Goal: Task Accomplishment & Management: Use online tool/utility

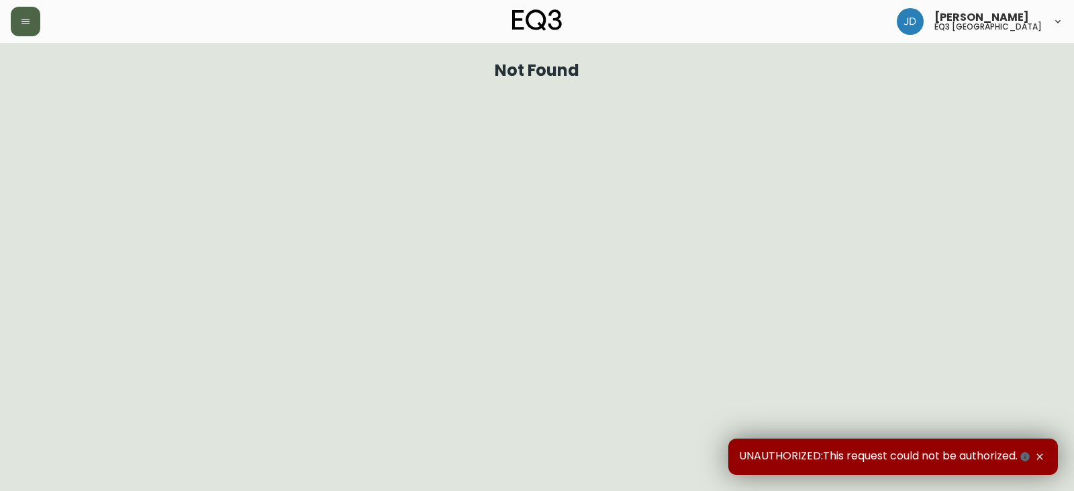
click at [19, 22] on button "button" at bounding box center [26, 22] width 30 height 30
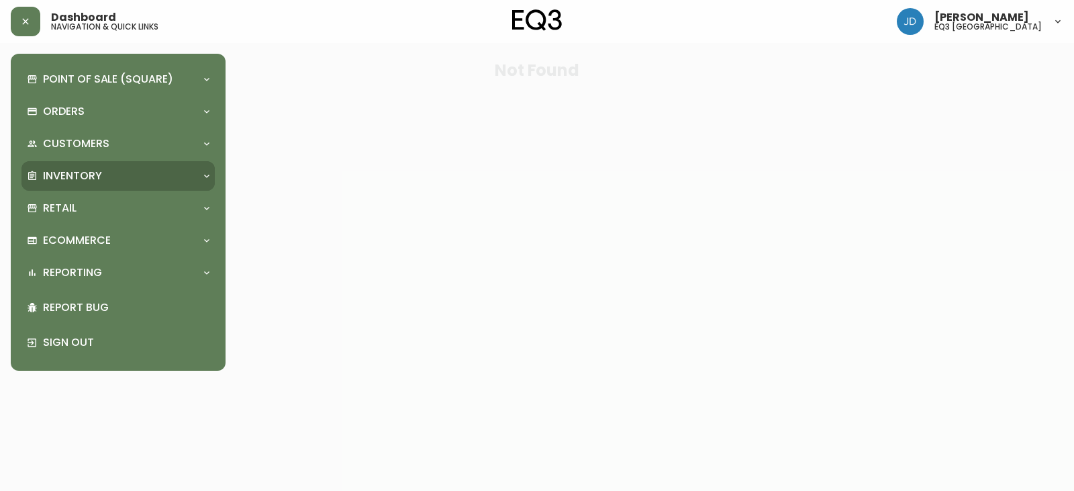
click at [85, 173] on p "Inventory" at bounding box center [72, 175] width 59 height 15
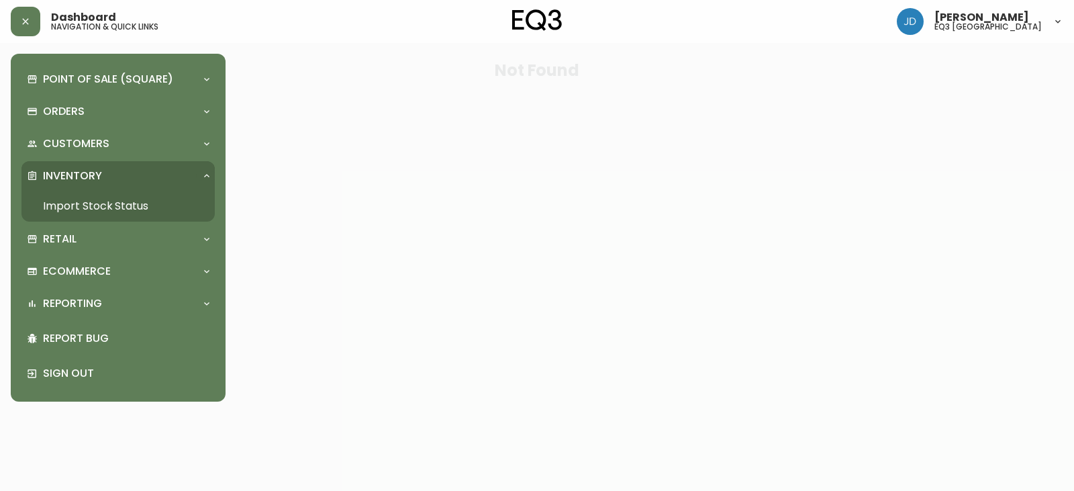
click at [127, 204] on link "Import Stock Status" at bounding box center [117, 206] width 193 height 31
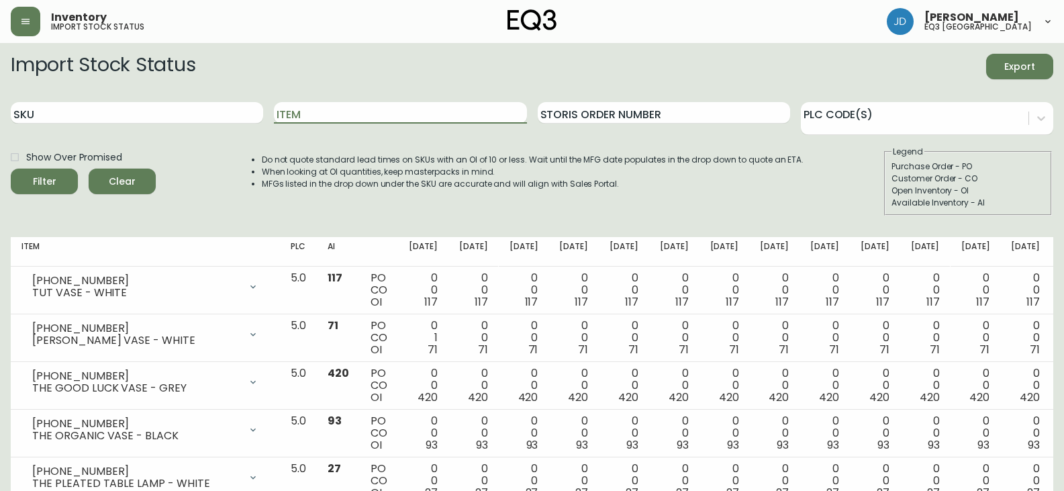
drag, startPoint x: 360, startPoint y: 109, endPoint x: 360, endPoint y: 123, distance: 14.8
click at [364, 121] on input "Item" at bounding box center [400, 112] width 252 height 21
click at [40, 177] on icon "submit" at bounding box center [39, 179] width 13 height 13
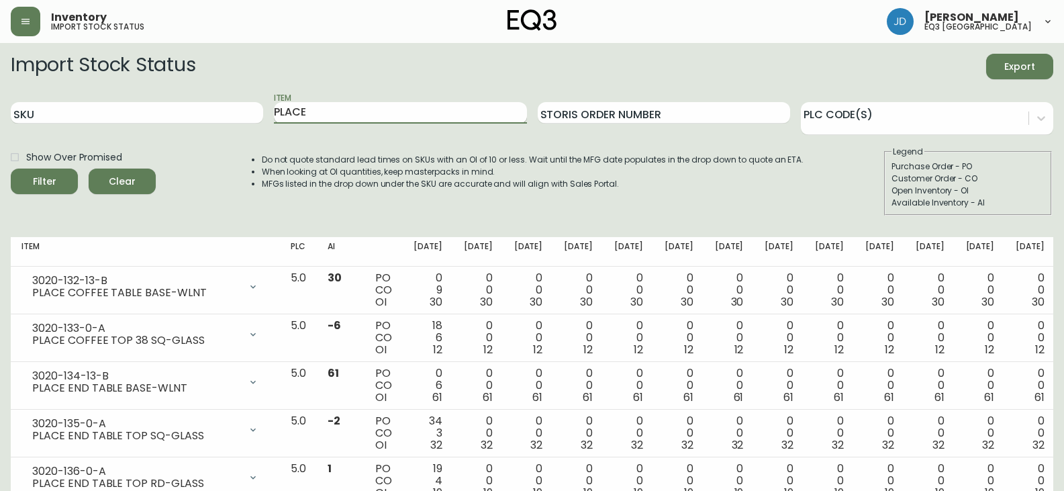
click at [365, 117] on input "PLACE" at bounding box center [400, 112] width 252 height 21
type input "[PERSON_NAME]"
click at [30, 183] on span "Filter" at bounding box center [44, 181] width 46 height 17
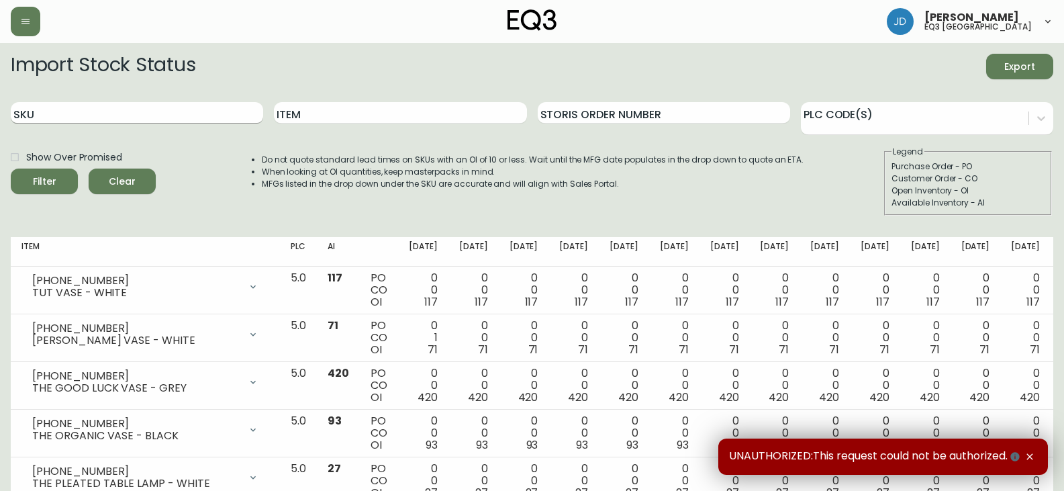
click at [235, 110] on input "SKU" at bounding box center [137, 112] width 252 height 21
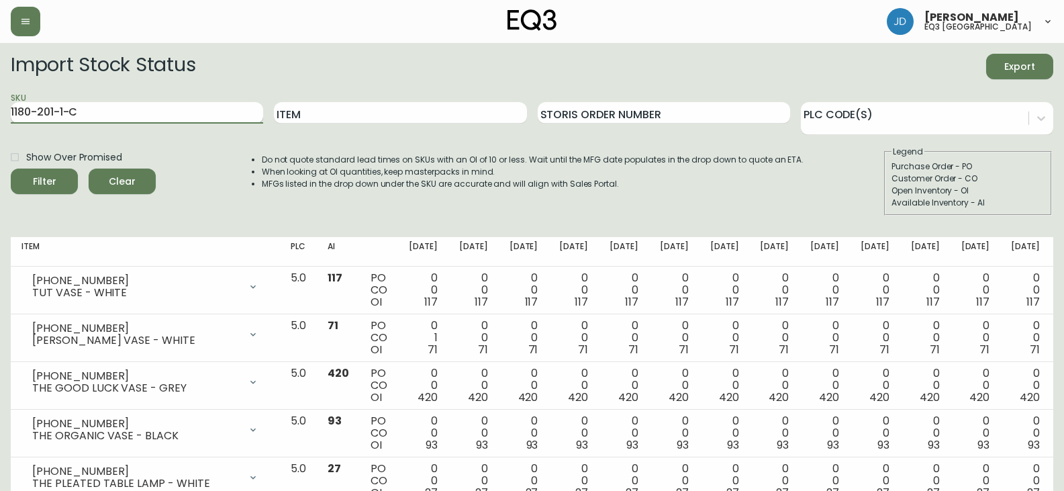
click at [235, 111] on input "1180-201-1-C" at bounding box center [137, 112] width 252 height 21
click at [11, 168] on button "Filter" at bounding box center [44, 181] width 67 height 26
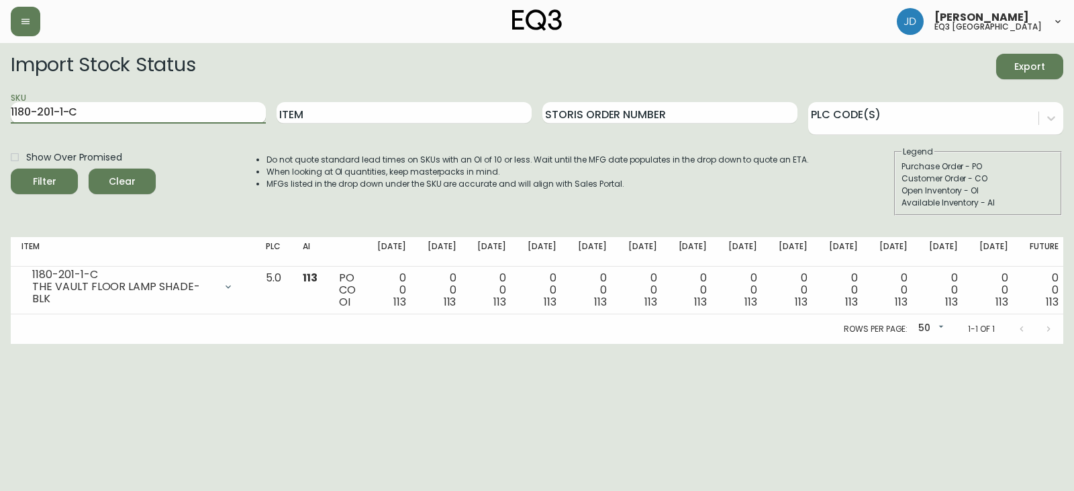
click at [115, 111] on input "1180-201-1-C" at bounding box center [138, 112] width 255 height 21
click at [11, 168] on button "Filter" at bounding box center [44, 181] width 67 height 26
type input "1"
click at [169, 109] on input "3180-269-1-B" at bounding box center [138, 112] width 255 height 21
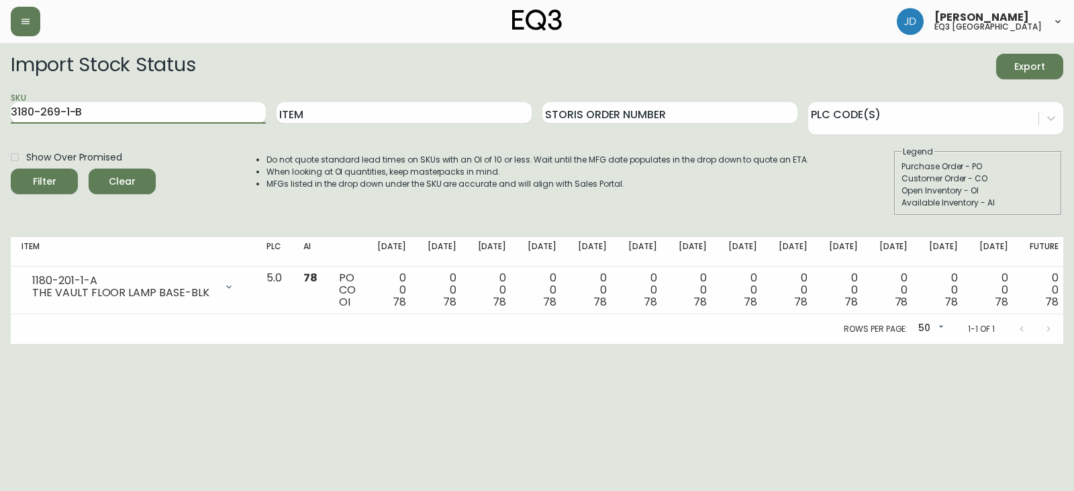
click at [11, 168] on button "Filter" at bounding box center [44, 181] width 67 height 26
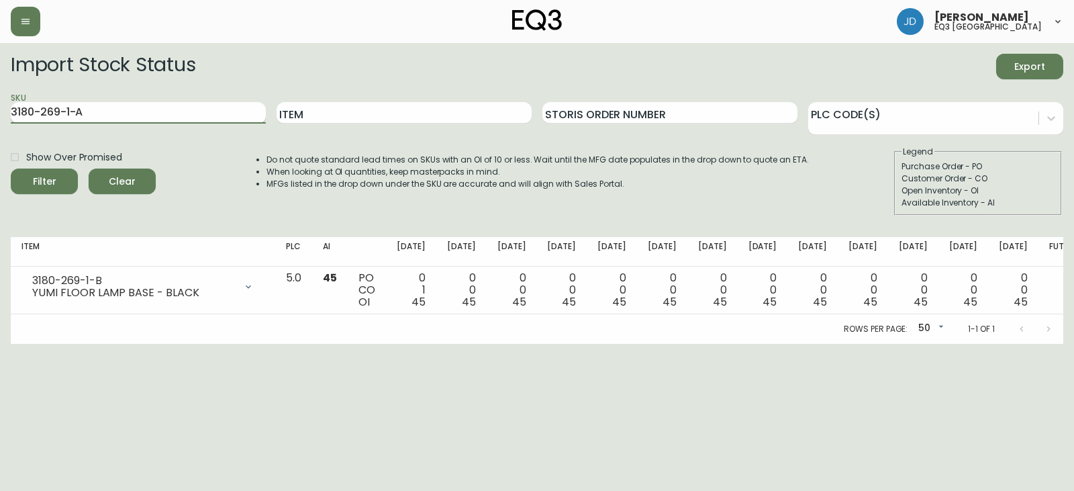
click at [11, 168] on button "Filter" at bounding box center [44, 181] width 67 height 26
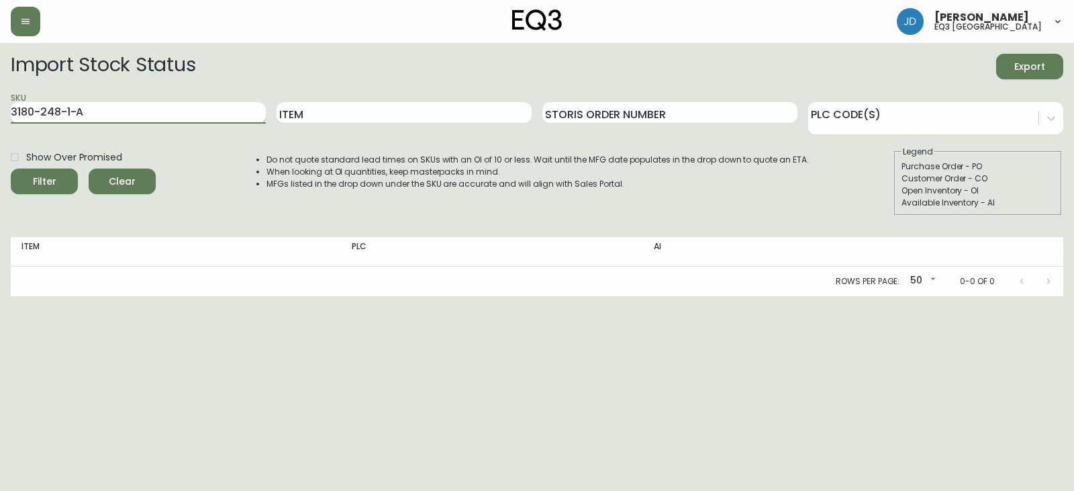
type input "3180-248-1-A"
click at [11, 168] on button "Filter" at bounding box center [44, 181] width 67 height 26
click at [128, 113] on input "3180-248-1-A" at bounding box center [138, 112] width 255 height 21
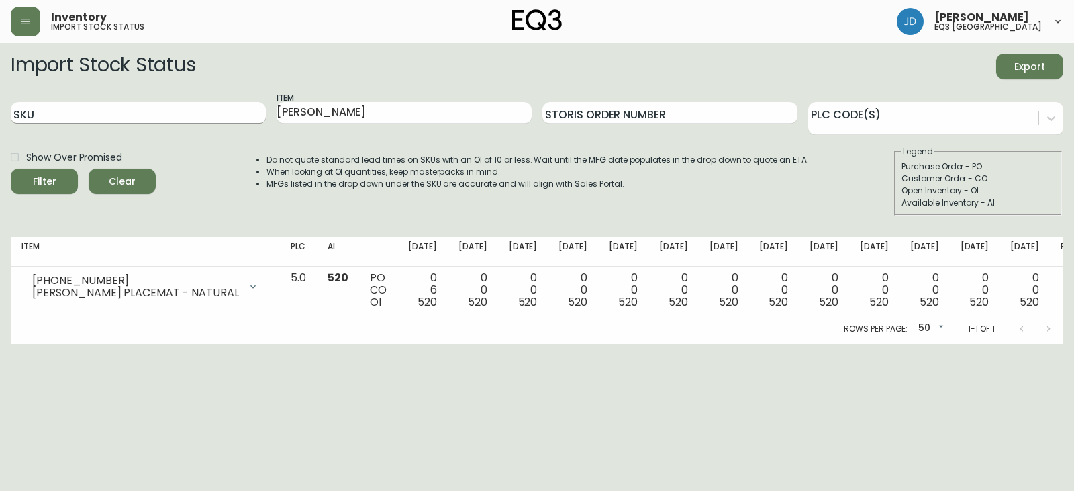
click at [97, 113] on input "SKU" at bounding box center [138, 112] width 255 height 21
drag, startPoint x: 72, startPoint y: 101, endPoint x: 0, endPoint y: 77, distance: 76.0
click at [0, 77] on main "Import Stock Status Export SKU 3180-248- Item [PERSON_NAME] Storis Order Number…" at bounding box center [537, 193] width 1074 height 301
paste input "69-1-B"
type input "3180-269-1-B"
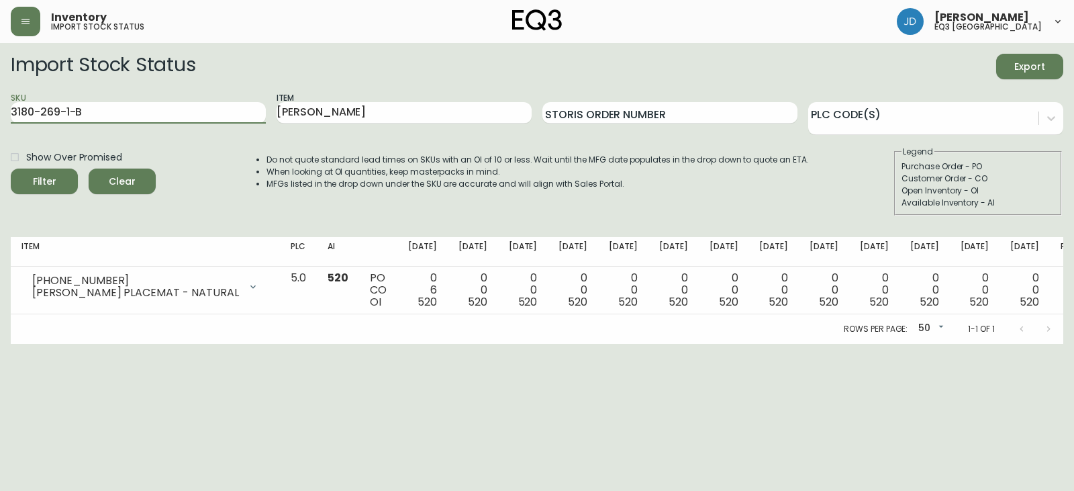
click at [11, 168] on button "Filter" at bounding box center [44, 181] width 67 height 26
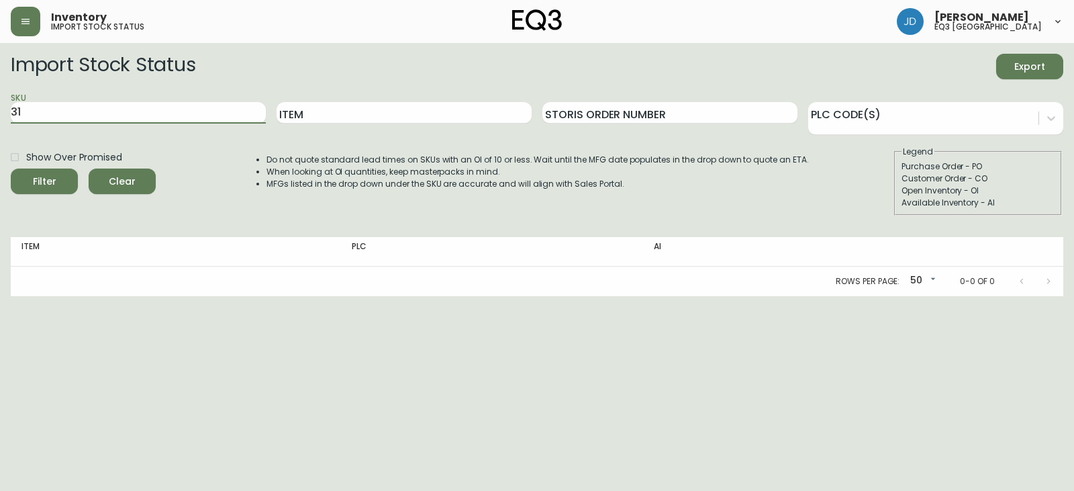
type input "3"
paste input "3180-270-0-A"
click at [11, 168] on button "Filter" at bounding box center [44, 181] width 67 height 26
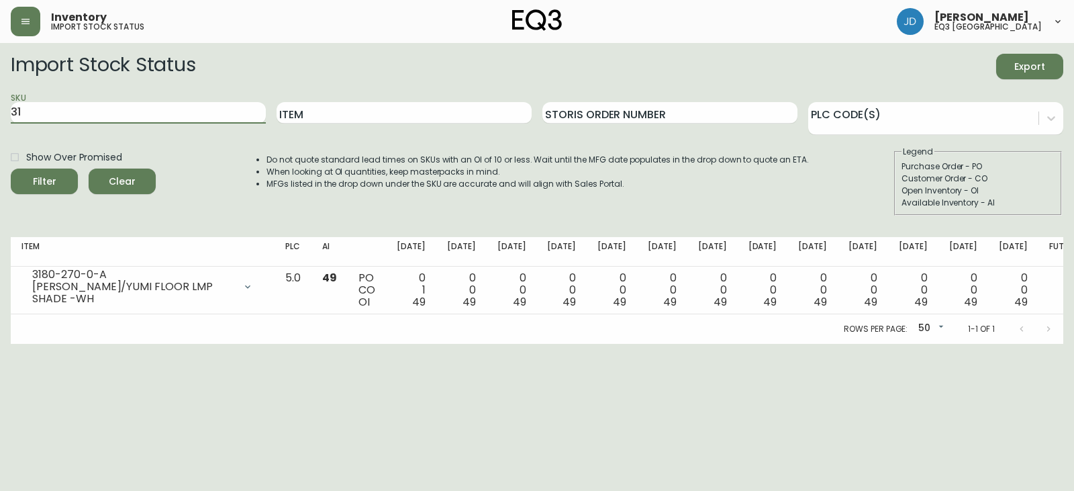
type input "3"
paste input "3180-270-1-A"
click at [11, 168] on button "Filter" at bounding box center [44, 181] width 67 height 26
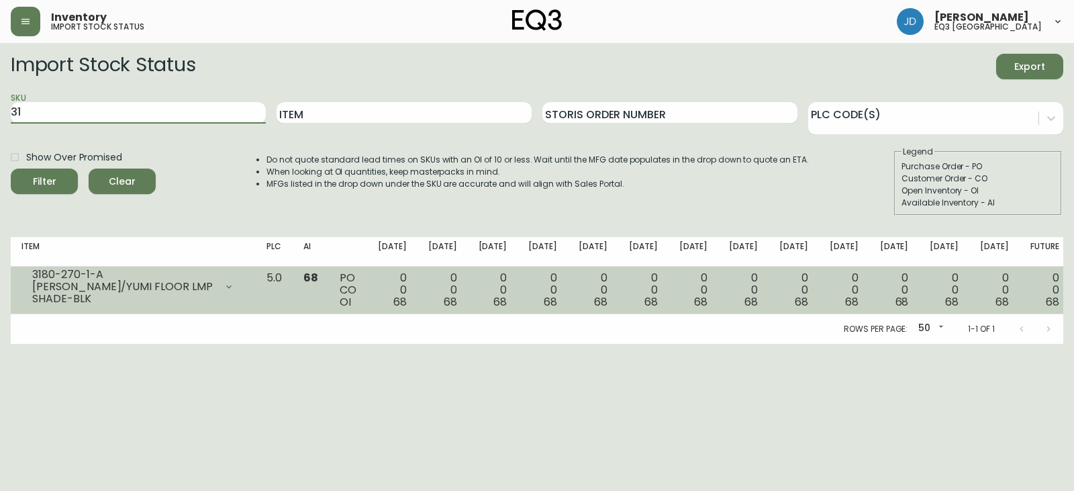
type input "3"
paste input "3180-269-1-B"
type input "3180-269-1-B"
click at [11, 168] on button "Filter" at bounding box center [44, 181] width 67 height 26
